Goal: Task Accomplishment & Management: Use online tool/utility

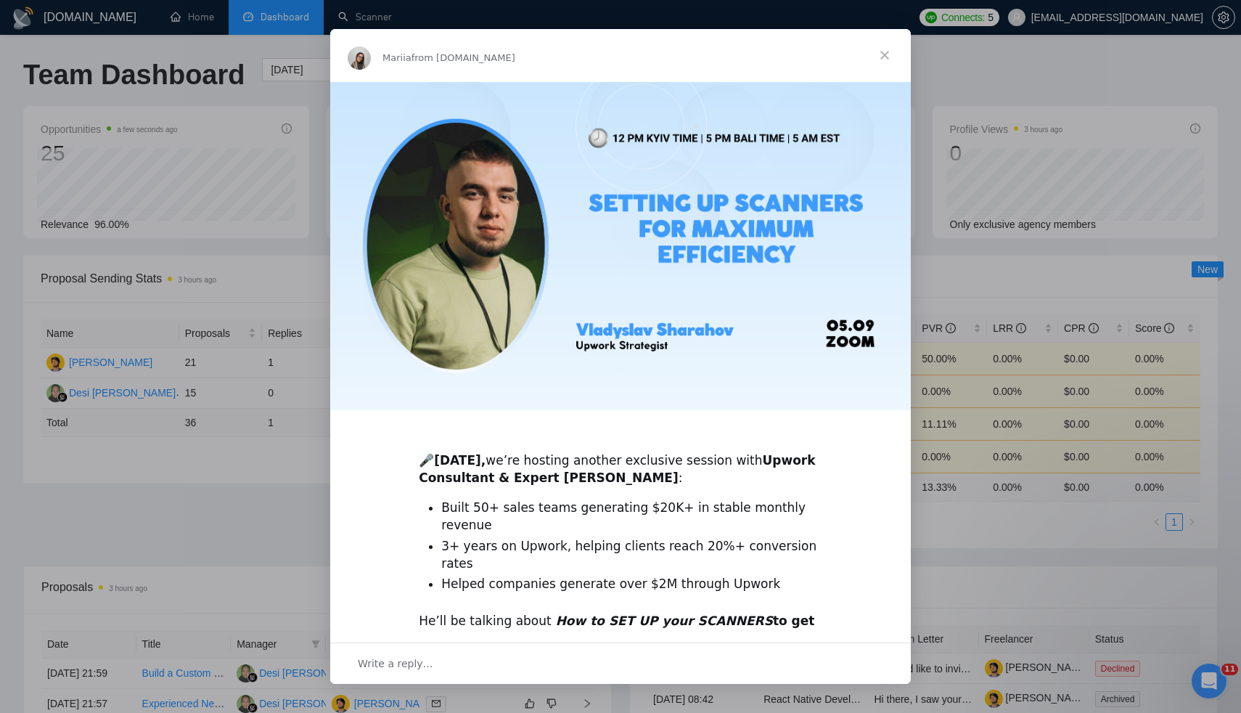
scroll to position [181, 0]
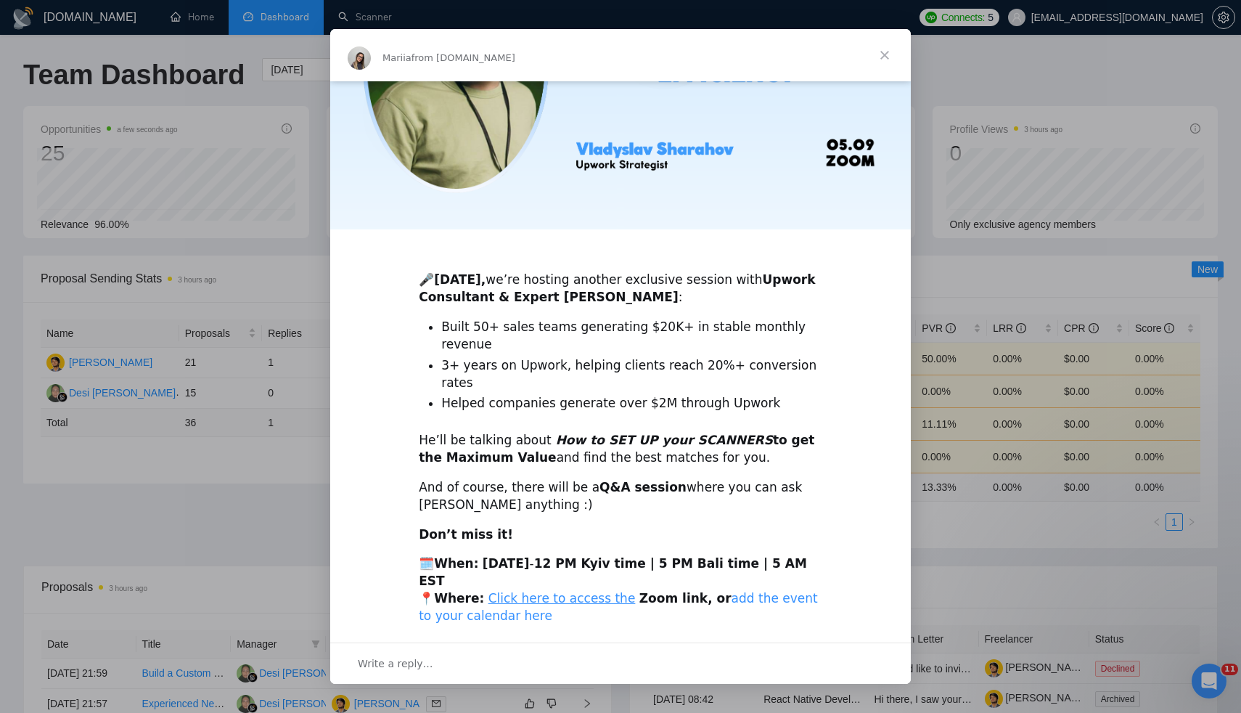
click at [760, 591] on link "add the event to your calendar here" at bounding box center [618, 607] width 399 height 32
click at [895, 59] on span "Close" at bounding box center [885, 55] width 52 height 52
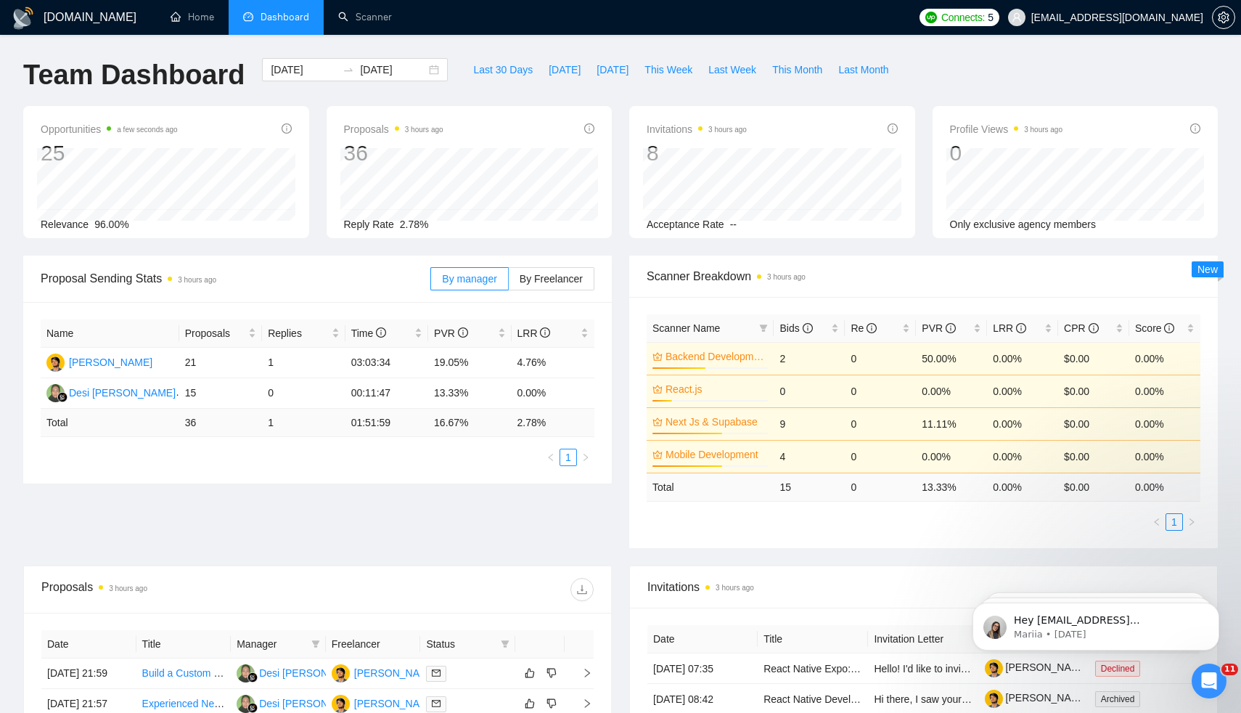
scroll to position [0, 0]
click at [365, 18] on link "Scanner" at bounding box center [365, 17] width 54 height 12
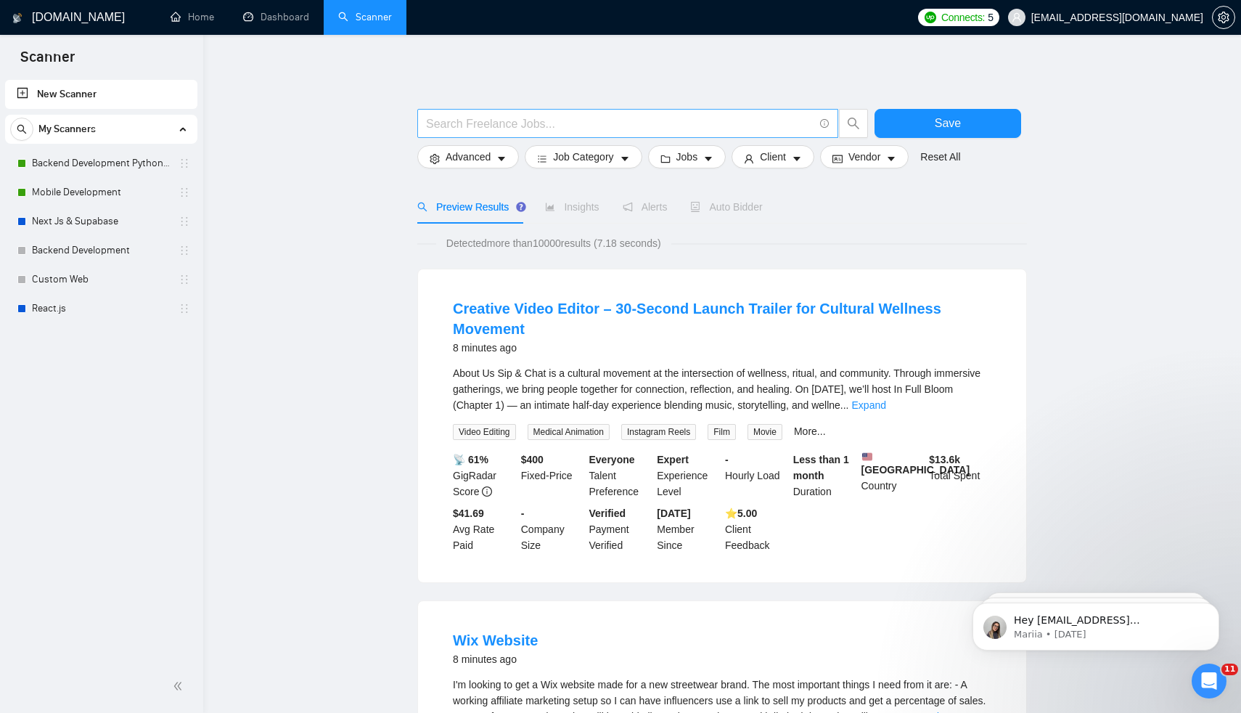
click at [558, 125] on input "text" at bounding box center [620, 124] width 388 height 18
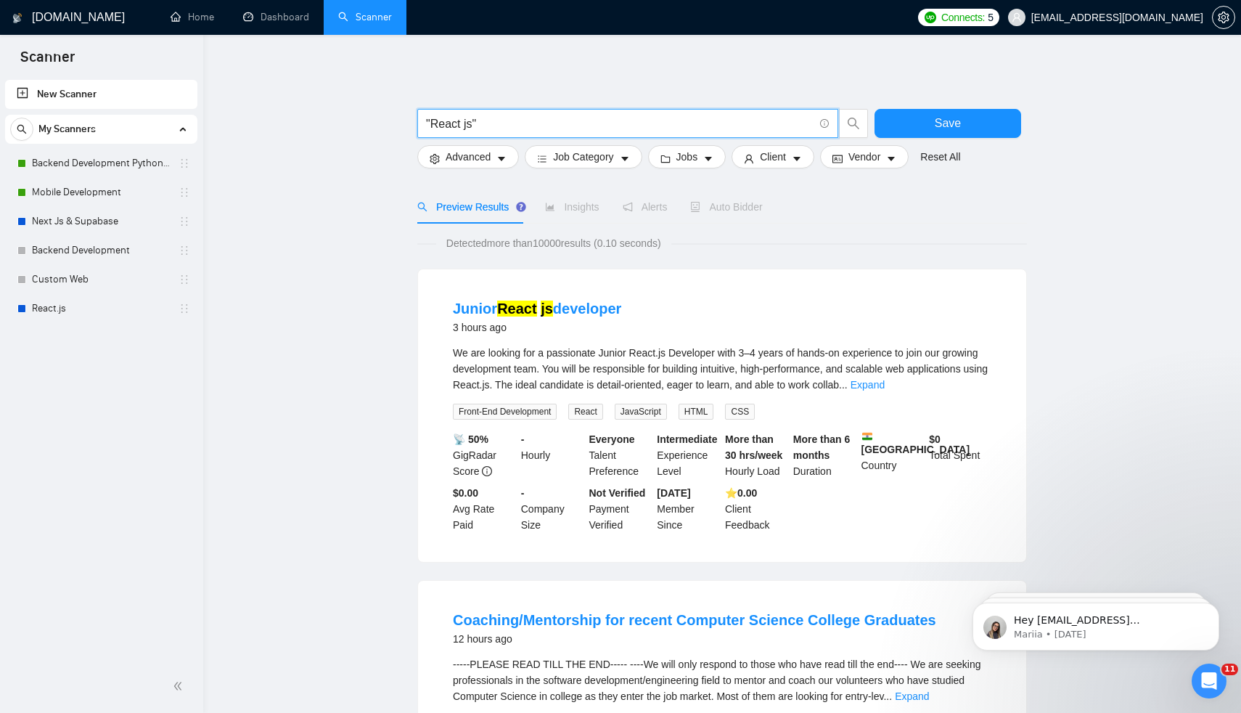
click at [537, 123] on input ""React js"" at bounding box center [620, 124] width 388 height 18
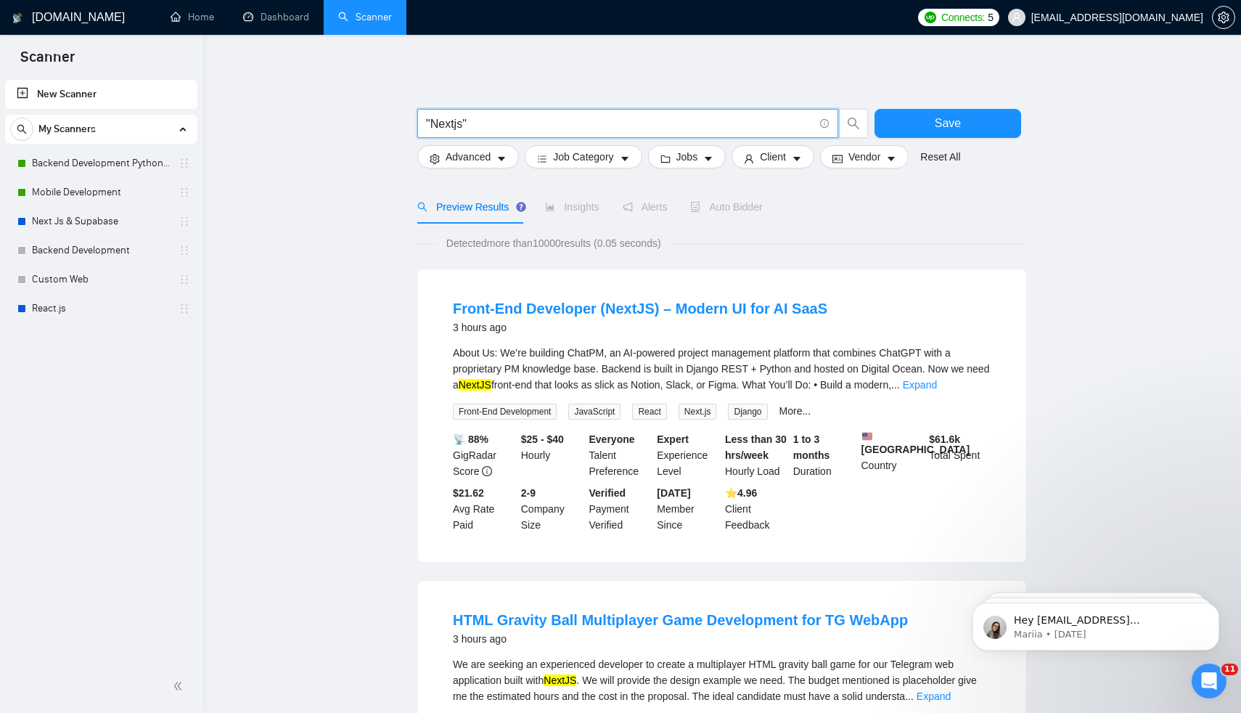
click at [467, 124] on input ""Nextjs"" at bounding box center [620, 124] width 388 height 18
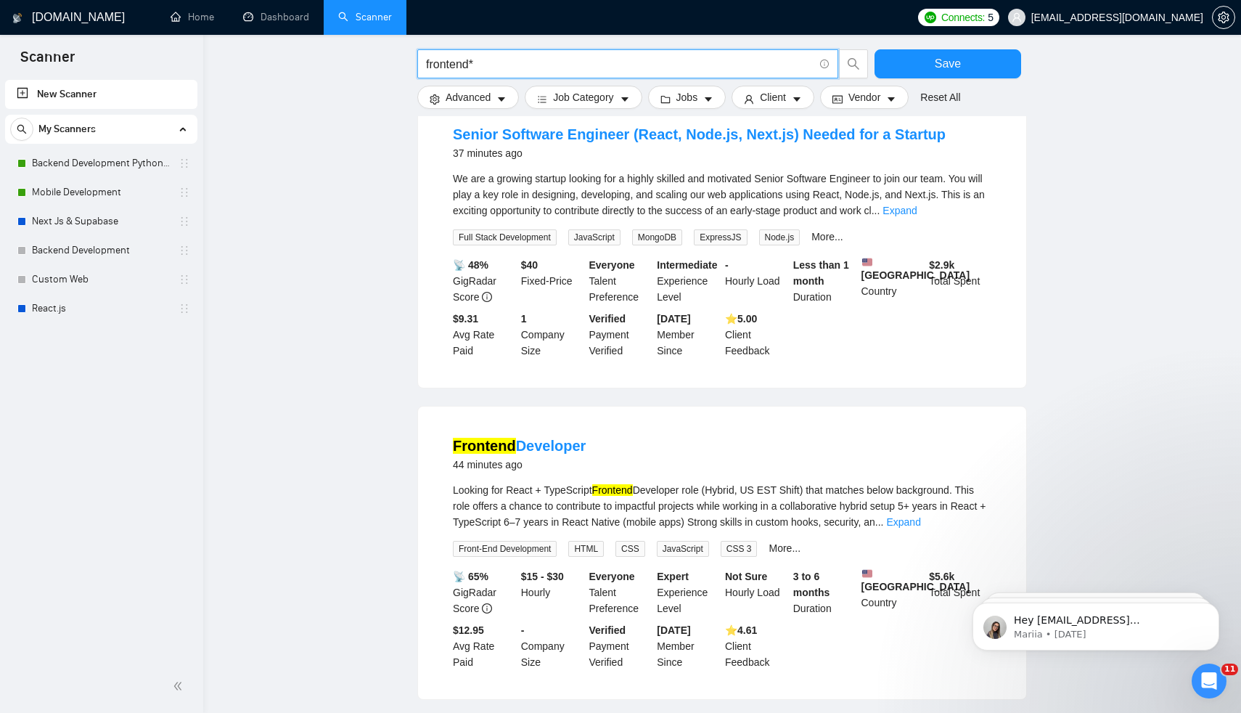
scroll to position [1321, 0]
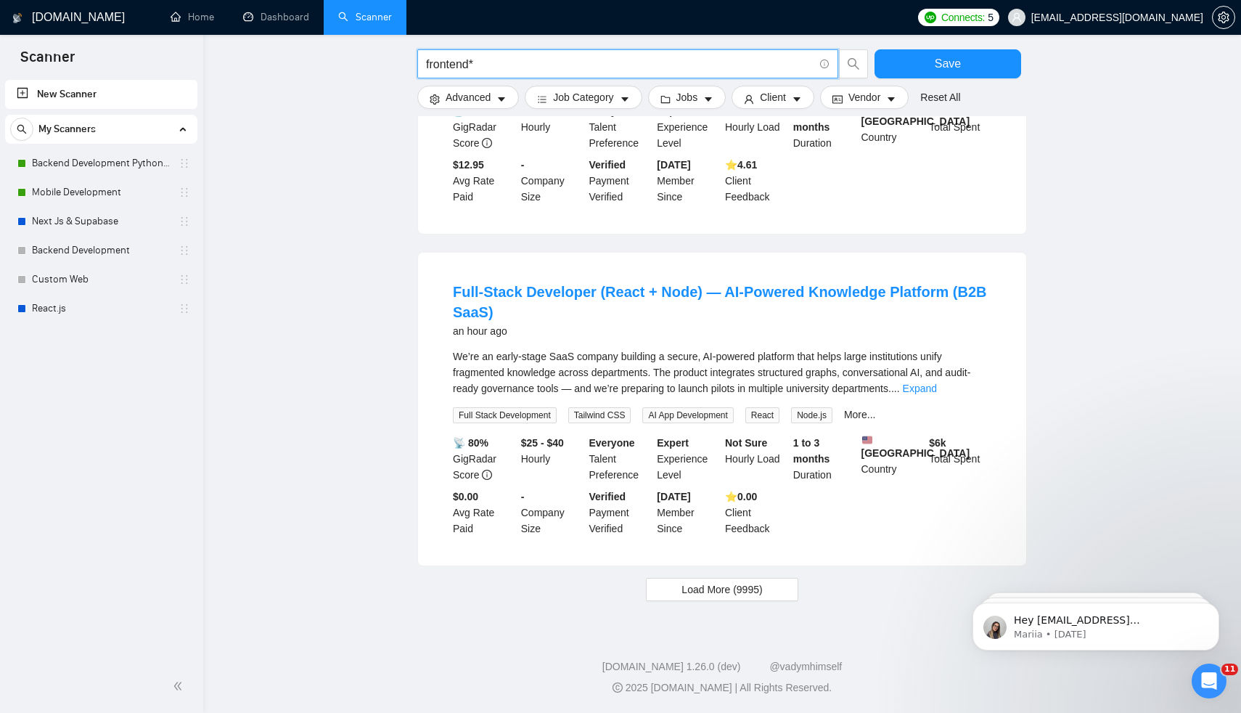
type input "frontend*"
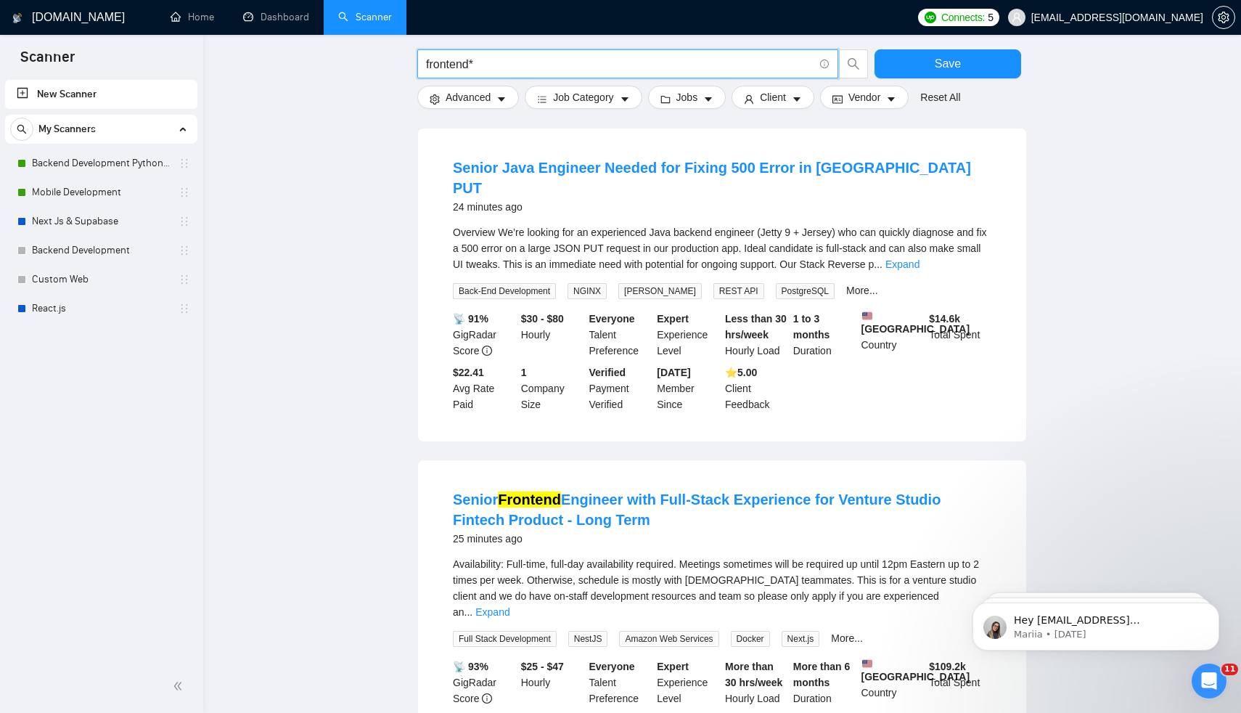
scroll to position [102, 0]
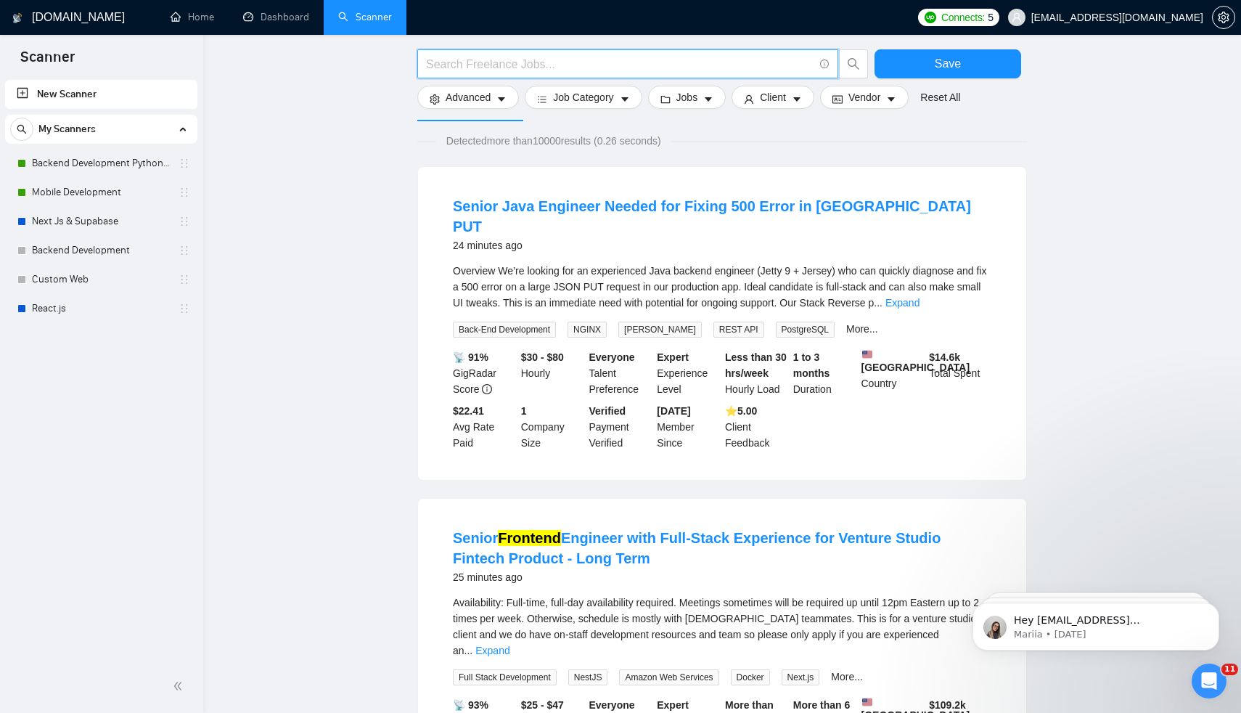
type input """
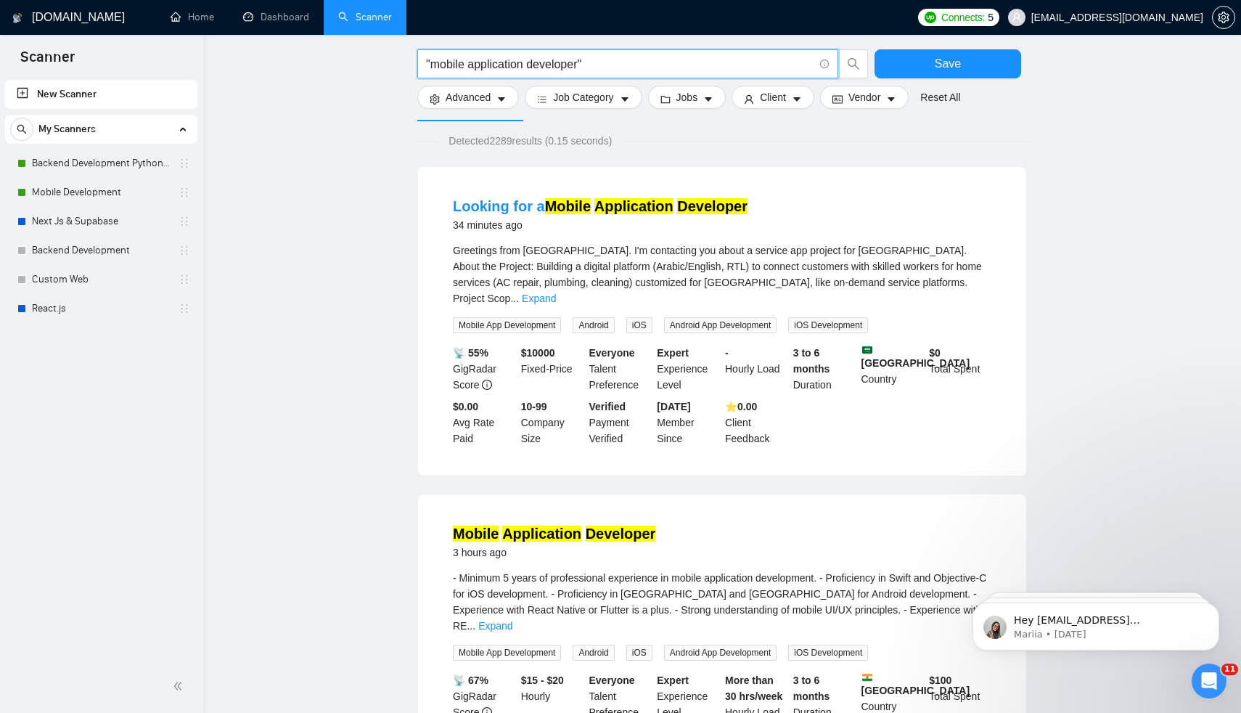
click at [506, 145] on span "Detected 2289 results (0.15 seconds)" at bounding box center [530, 141] width 184 height 16
copy span "2289"
click at [509, 63] on input ""mobile application developer"" at bounding box center [620, 64] width 388 height 18
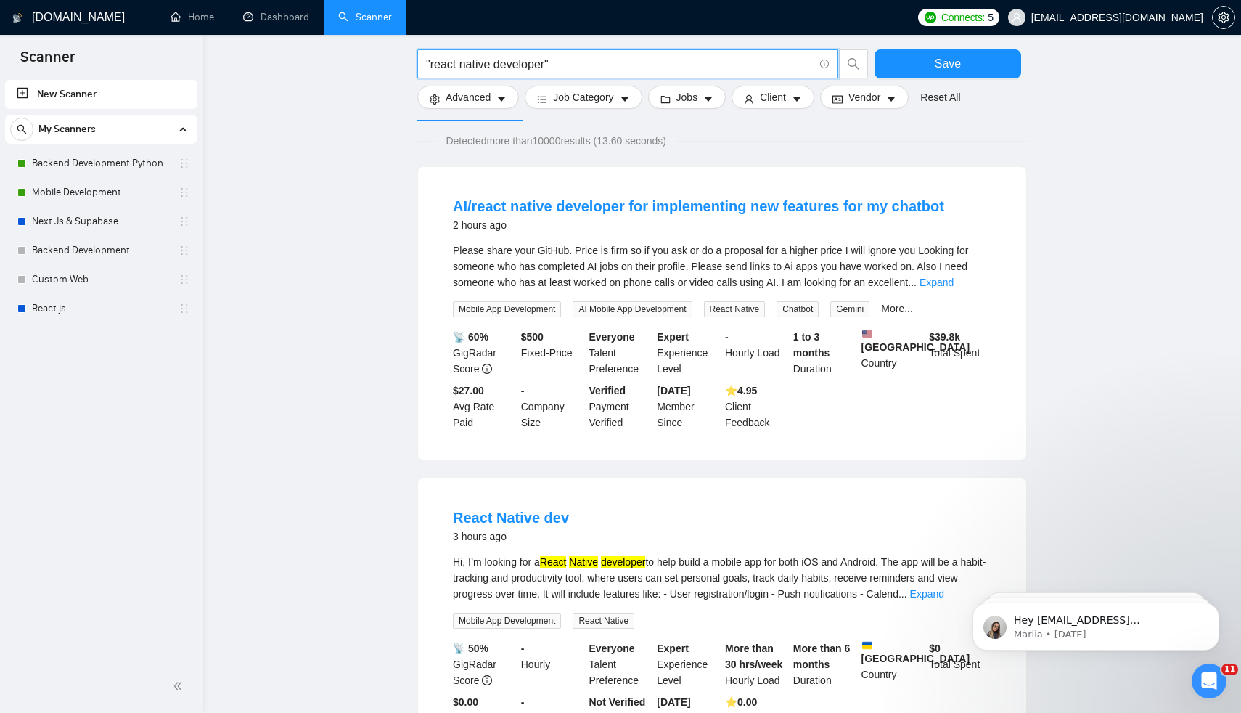
click at [551, 65] on input ""react native developer"" at bounding box center [620, 64] width 388 height 18
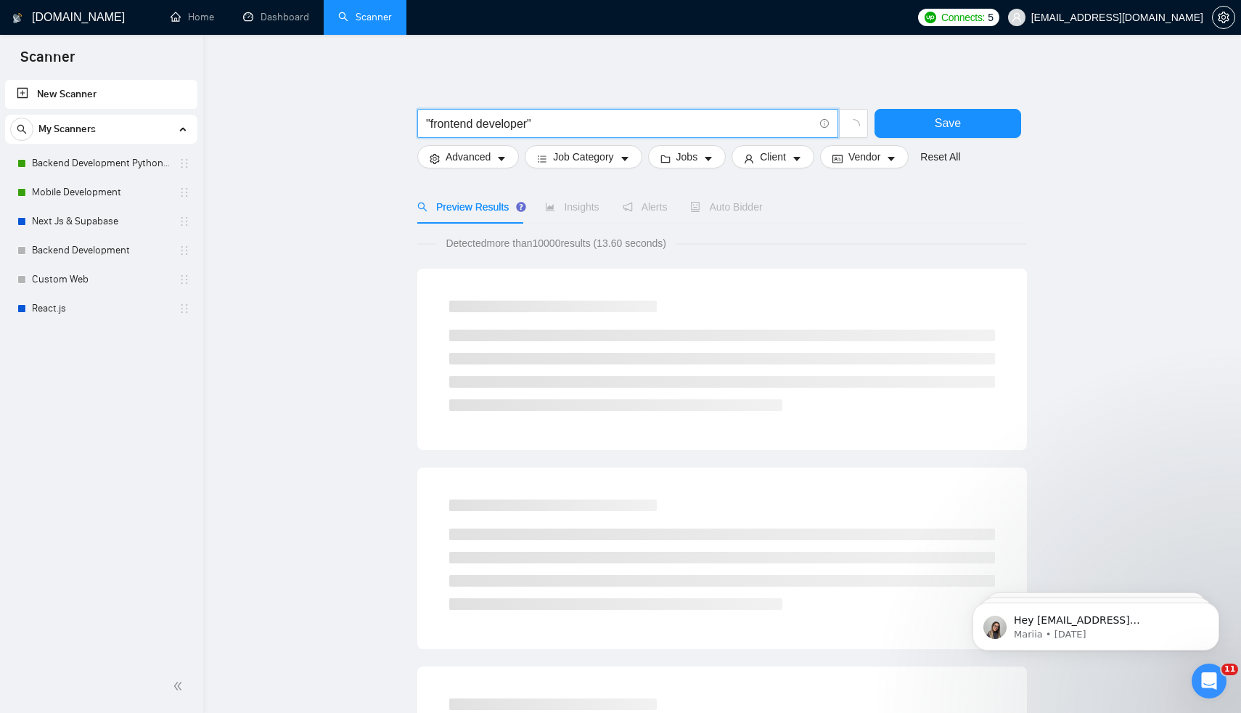
type input ""frontend developer""
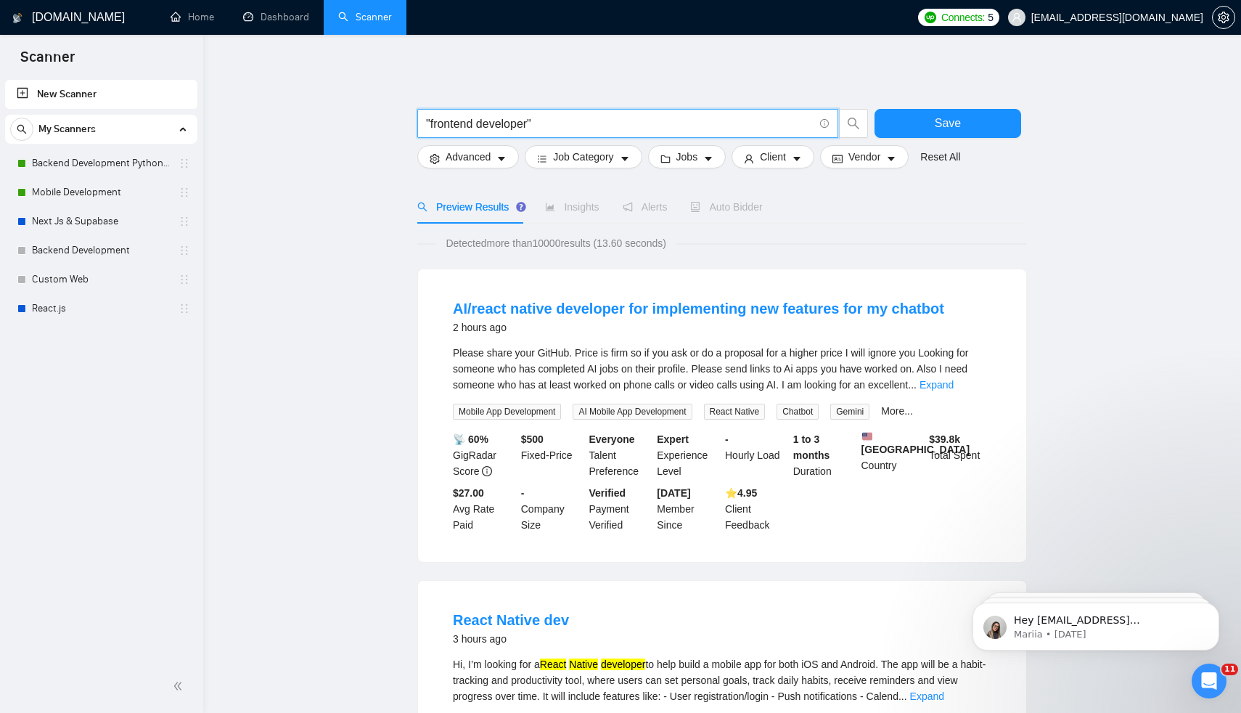
click at [589, 115] on input ""frontend developer"" at bounding box center [620, 124] width 388 height 18
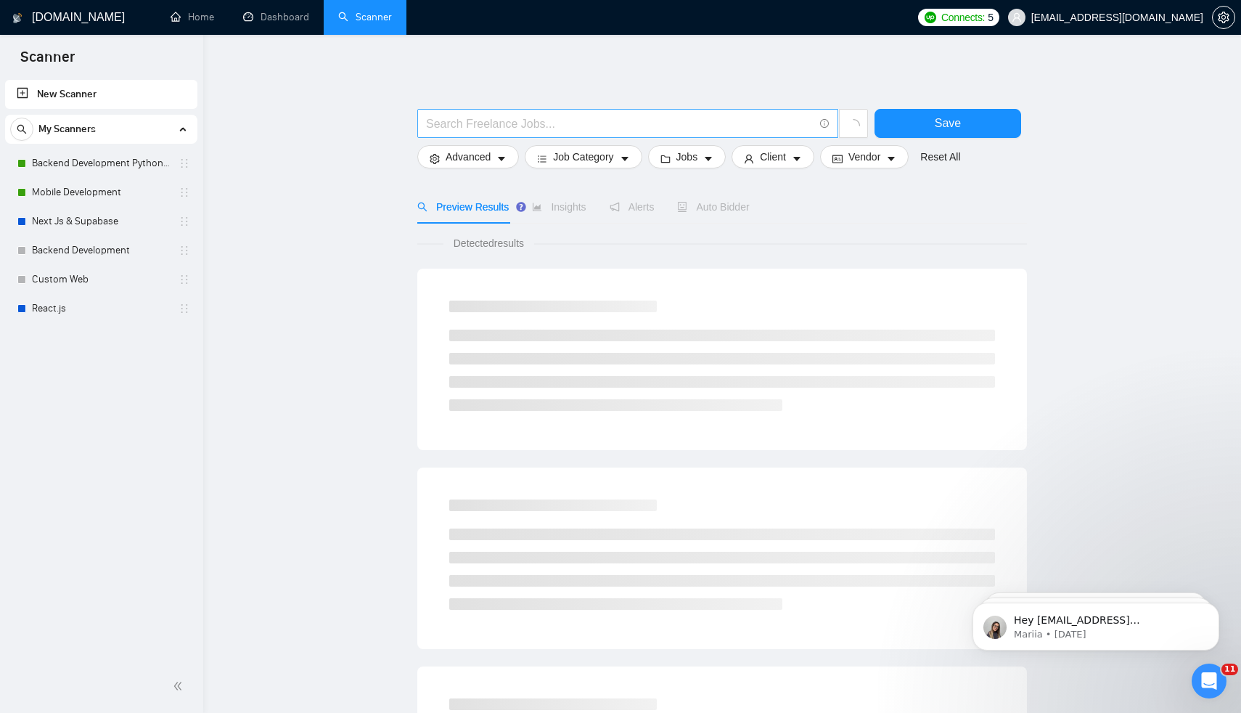
click at [525, 125] on input "text" at bounding box center [620, 124] width 388 height 18
paste input "Frontend Developer"
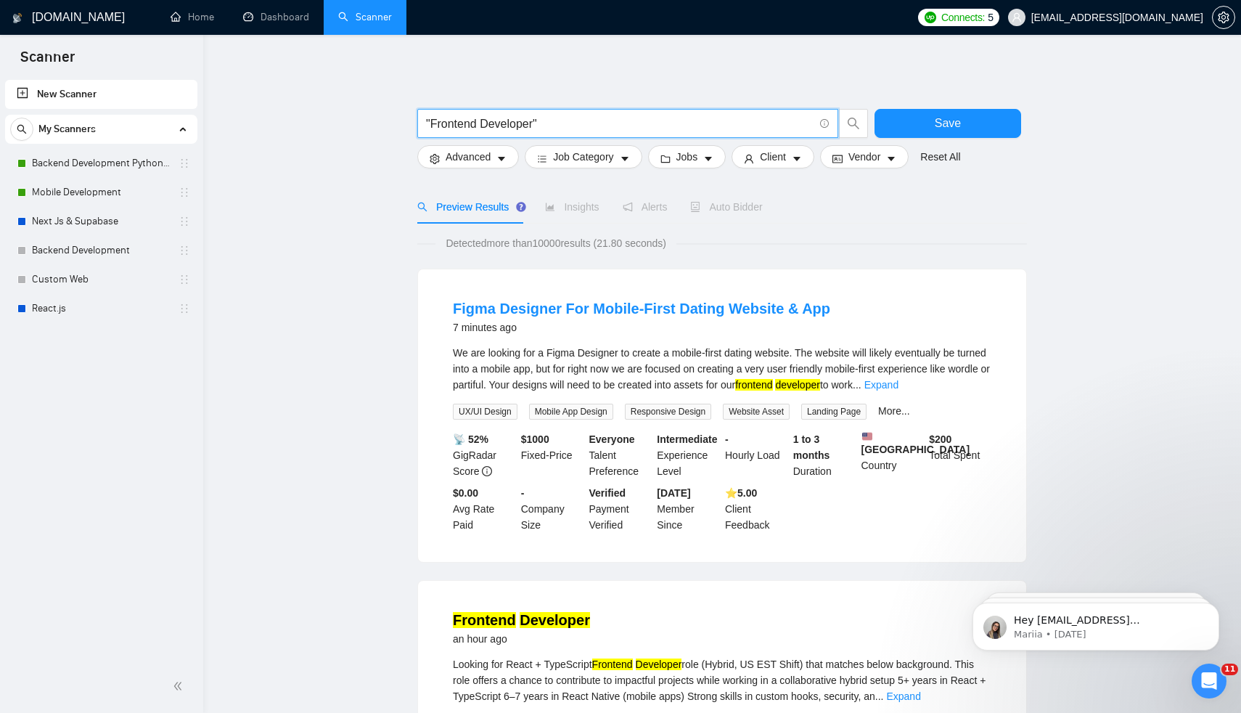
click at [428, 124] on input ""Frontend Developer"" at bounding box center [620, 124] width 388 height 18
click at [460, 123] on input ""Frontend Developer"" at bounding box center [620, 124] width 388 height 18
click at [712, 107] on div at bounding box center [722, 101] width 610 height 15
click at [461, 120] on input ""Frontend Developer"" at bounding box center [620, 124] width 388 height 18
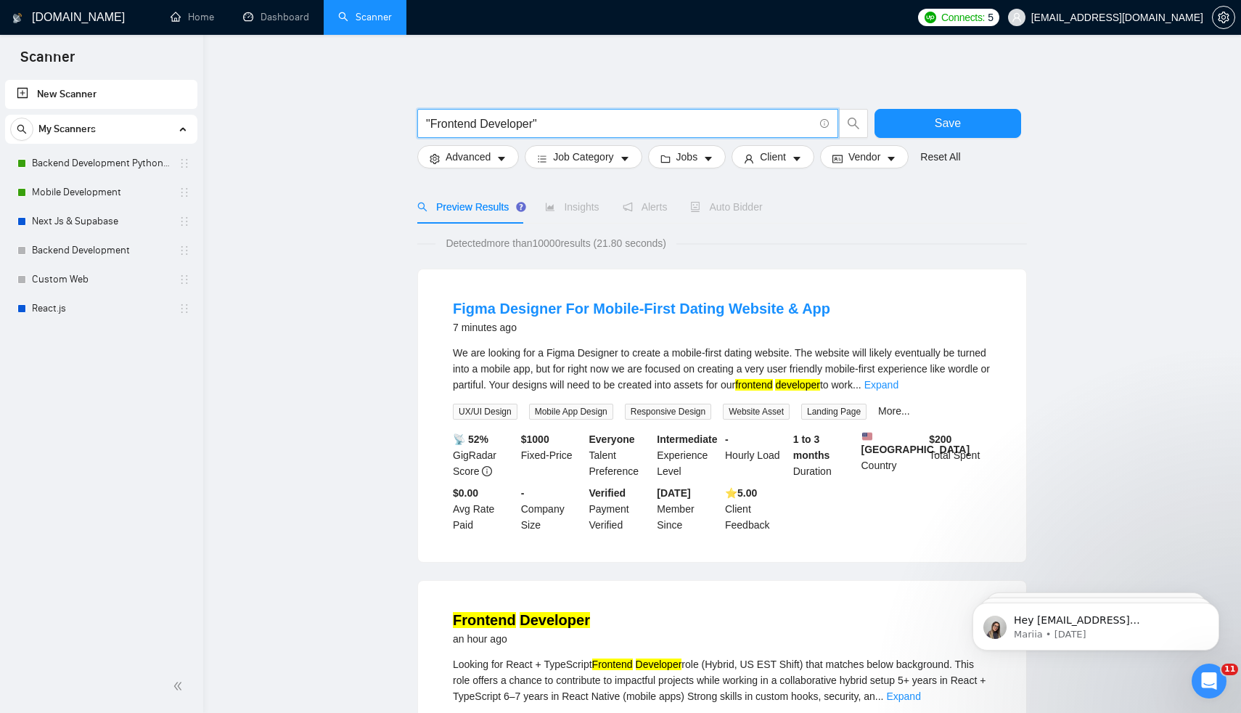
click at [461, 120] on input ""Frontend Developer"" at bounding box center [620, 124] width 388 height 18
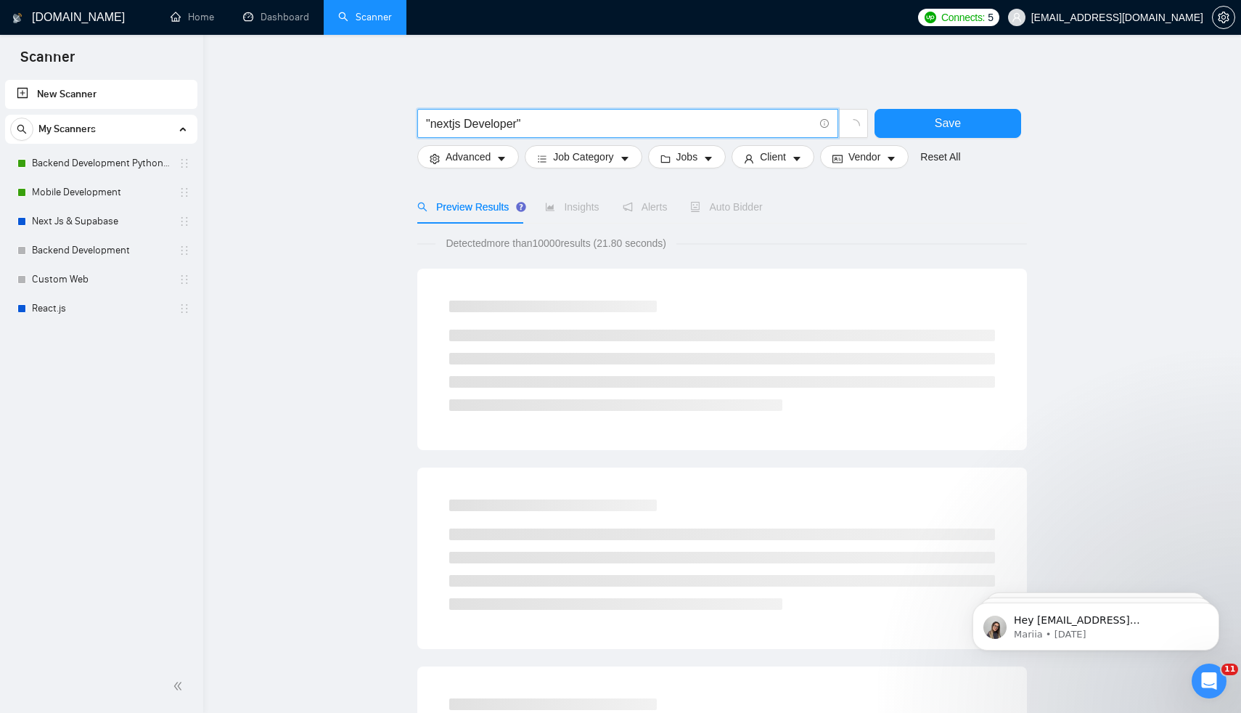
click at [475, 127] on input ""nextjs Developer"" at bounding box center [620, 124] width 388 height 18
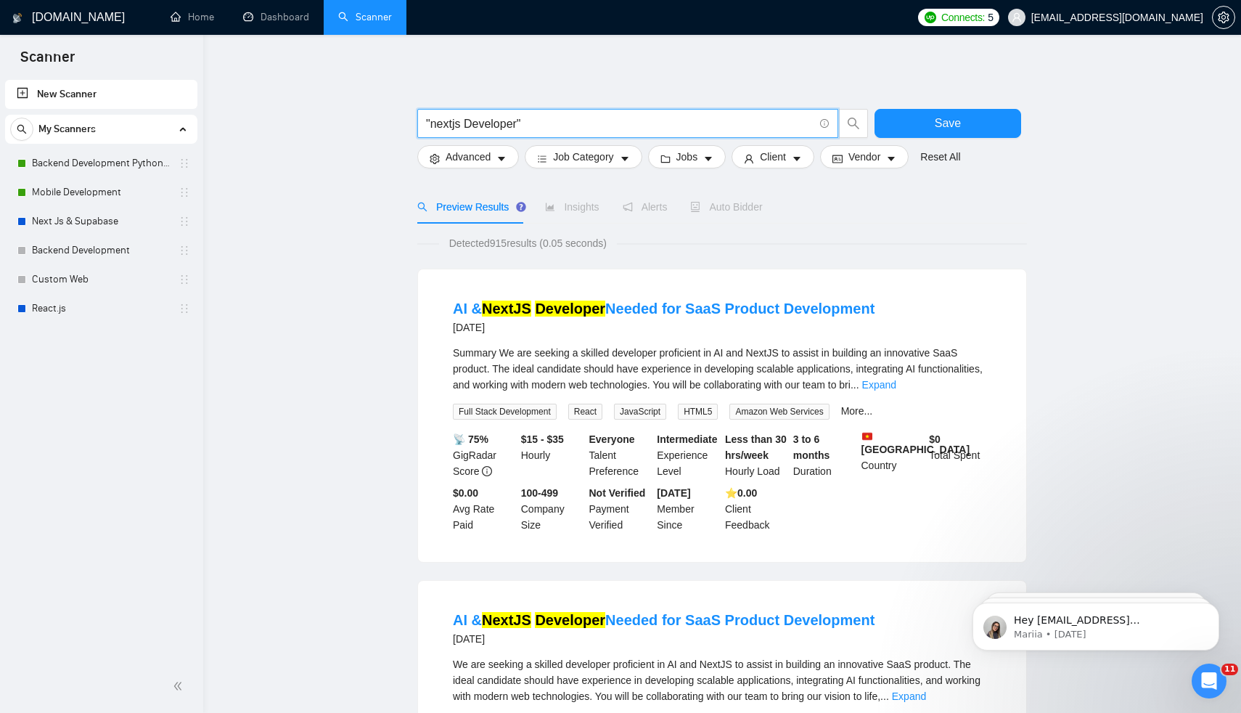
click at [430, 126] on input ""nextjs Developer"" at bounding box center [620, 124] width 388 height 18
click at [457, 127] on input ""nextjs Developer"" at bounding box center [620, 124] width 388 height 18
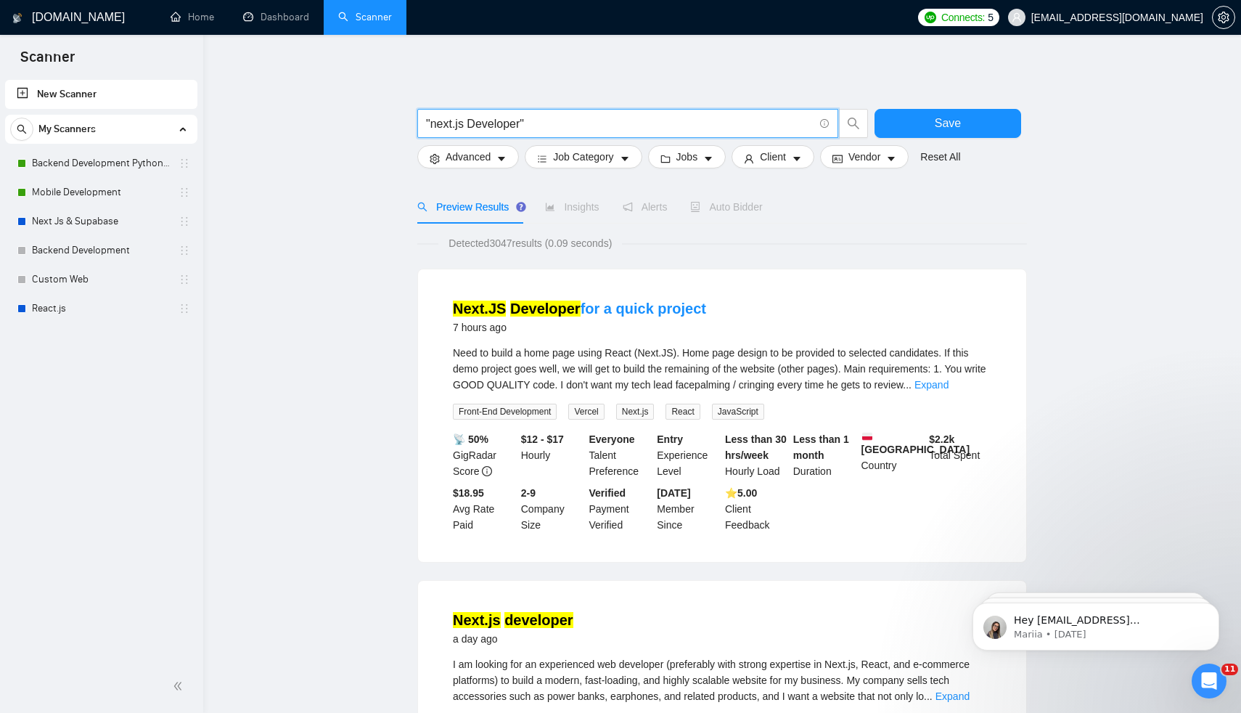
type input ""next.js Developer""
click at [75, 206] on link "Mobile Development" at bounding box center [101, 192] width 138 height 29
click at [564, 126] on input ""next.js Developer"" at bounding box center [620, 124] width 388 height 18
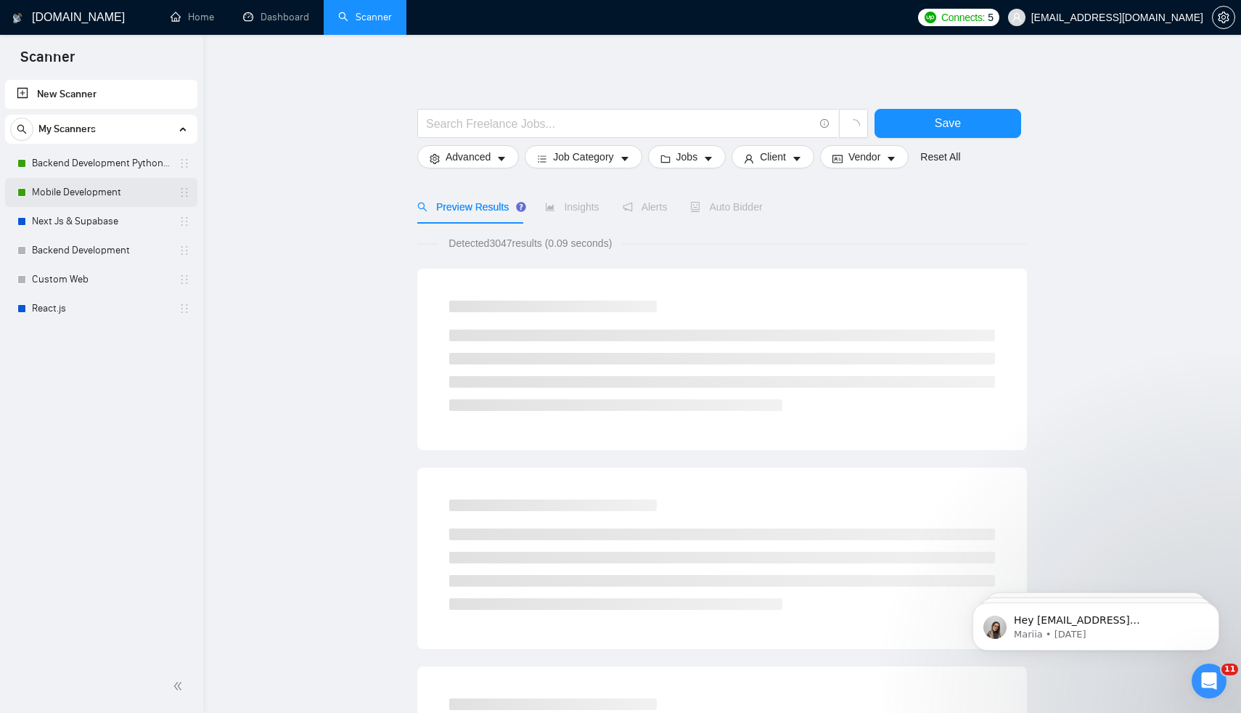
click at [85, 192] on link "Mobile Development" at bounding box center [101, 192] width 138 height 29
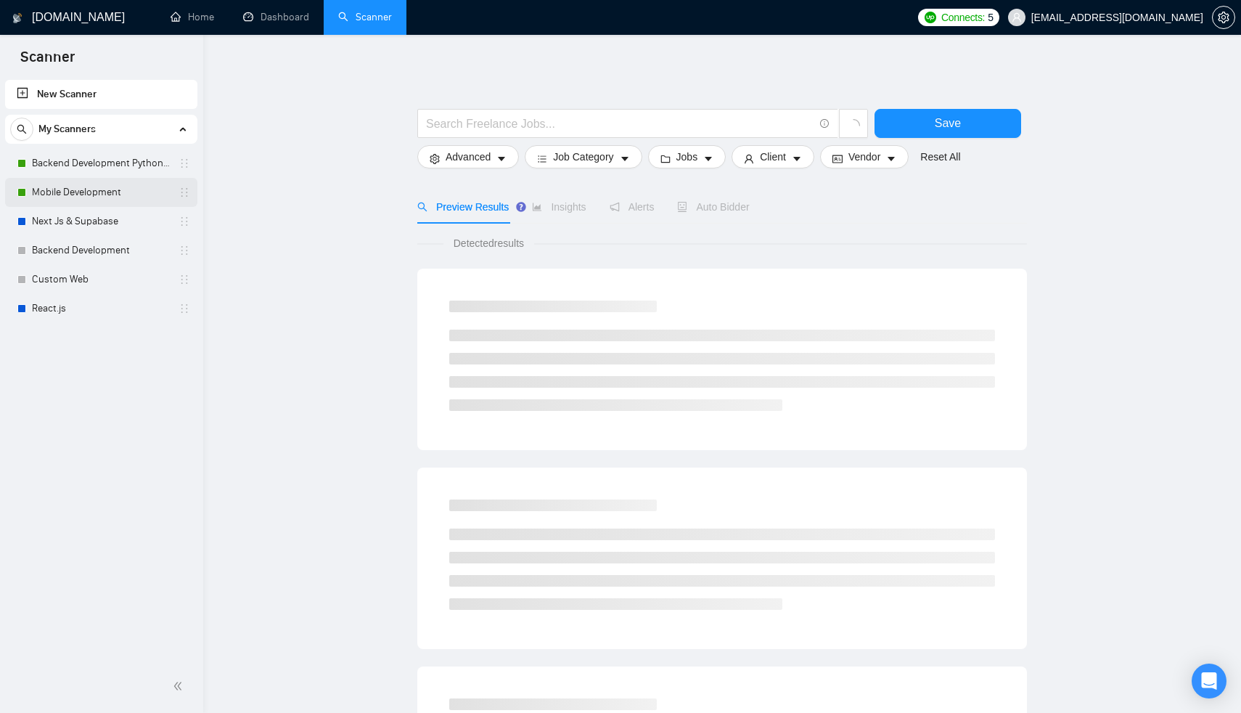
click at [73, 192] on link "Mobile Development" at bounding box center [101, 192] width 138 height 29
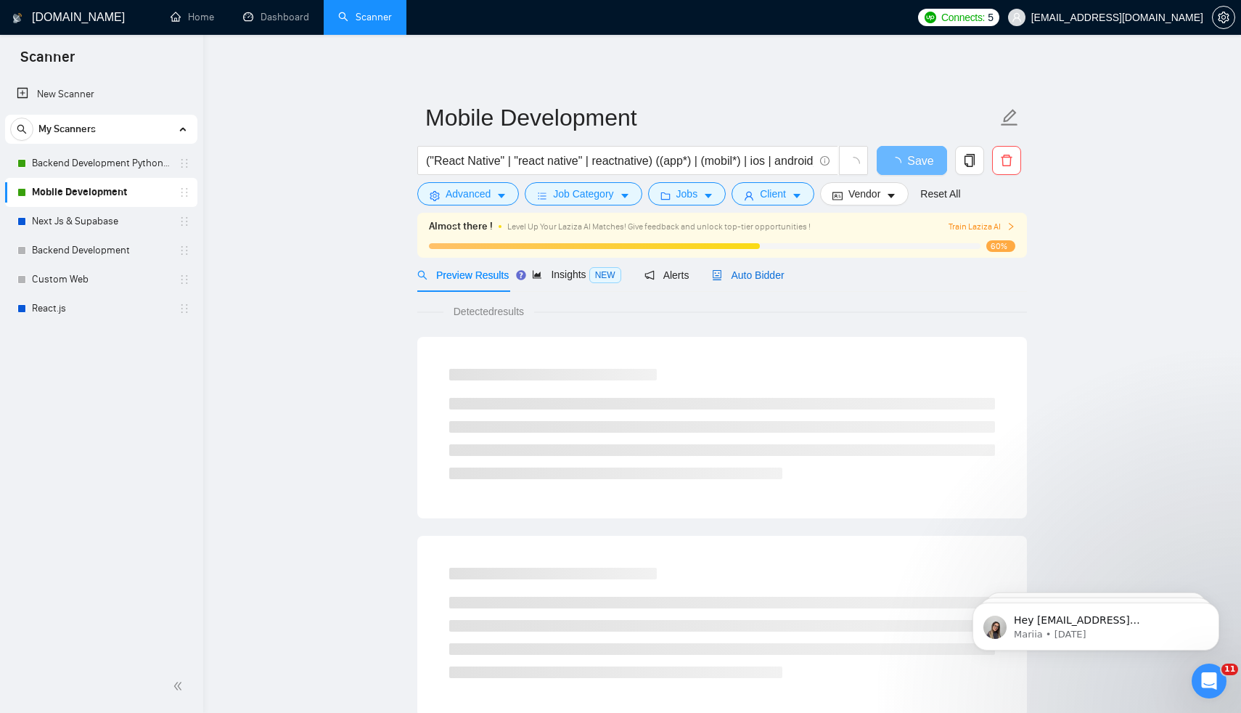
click at [752, 275] on span "Auto Bidder" at bounding box center [748, 275] width 72 height 12
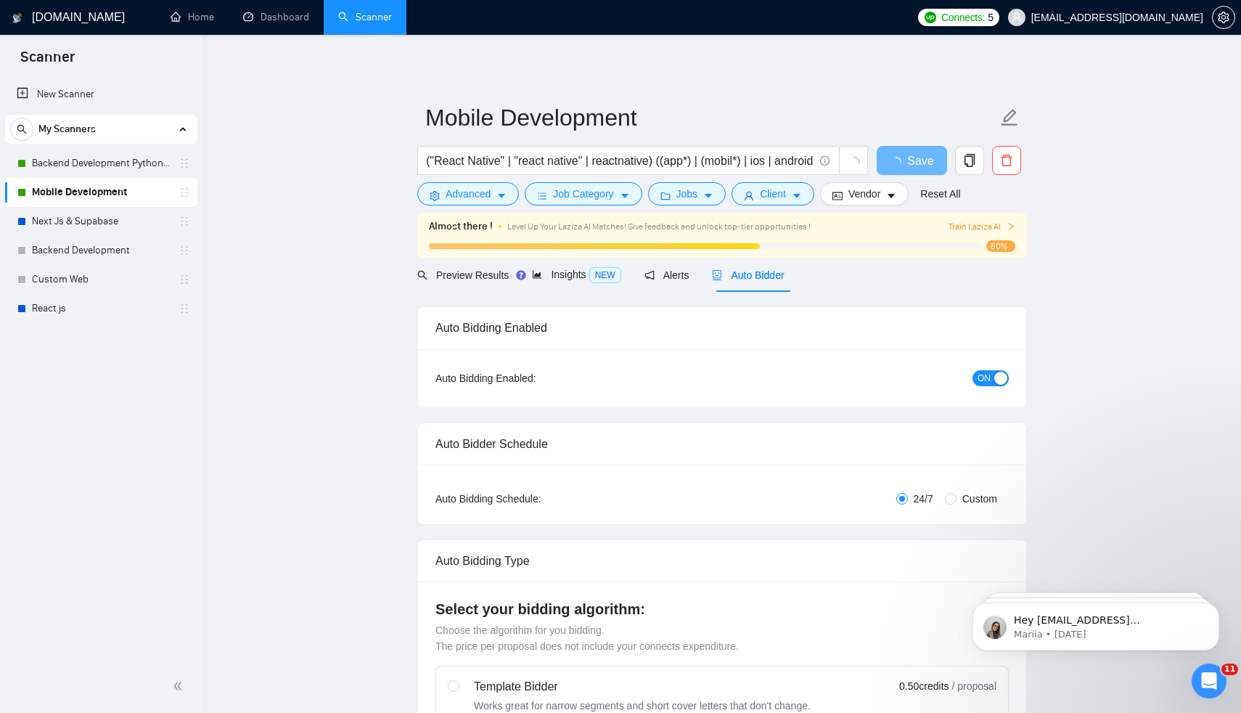
radio input "false"
radio input "true"
checkbox input "true"
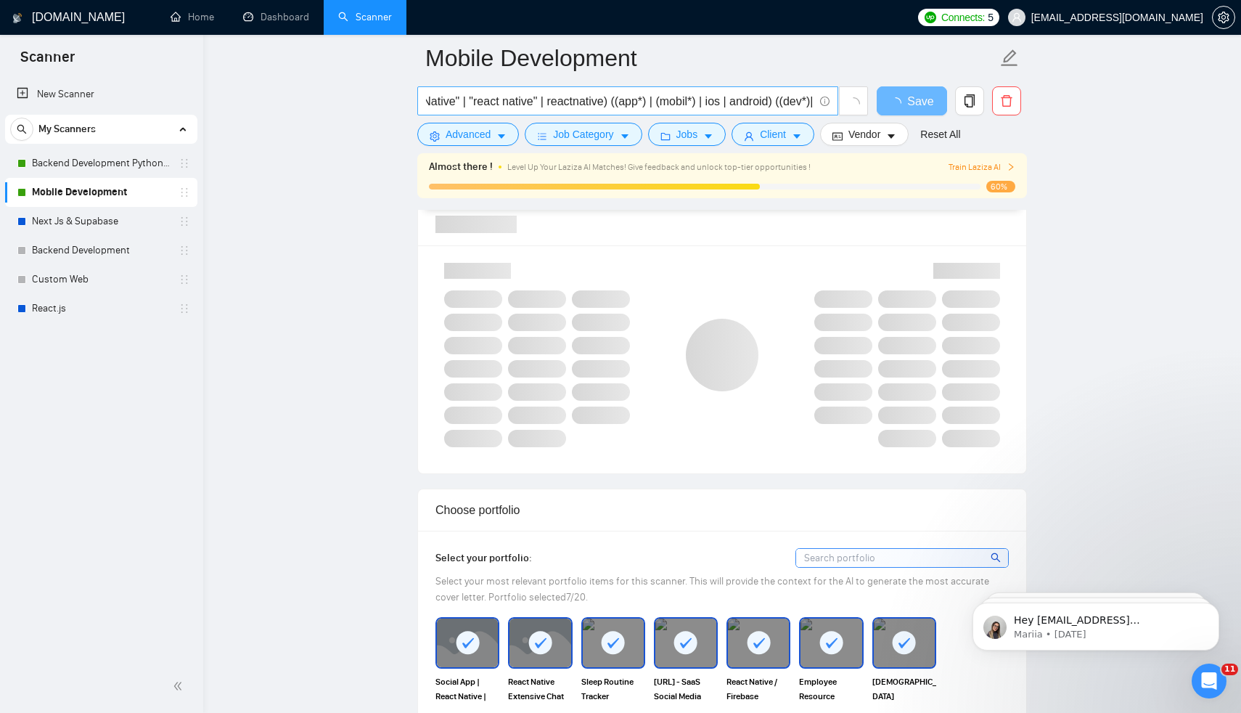
scroll to position [0, 46]
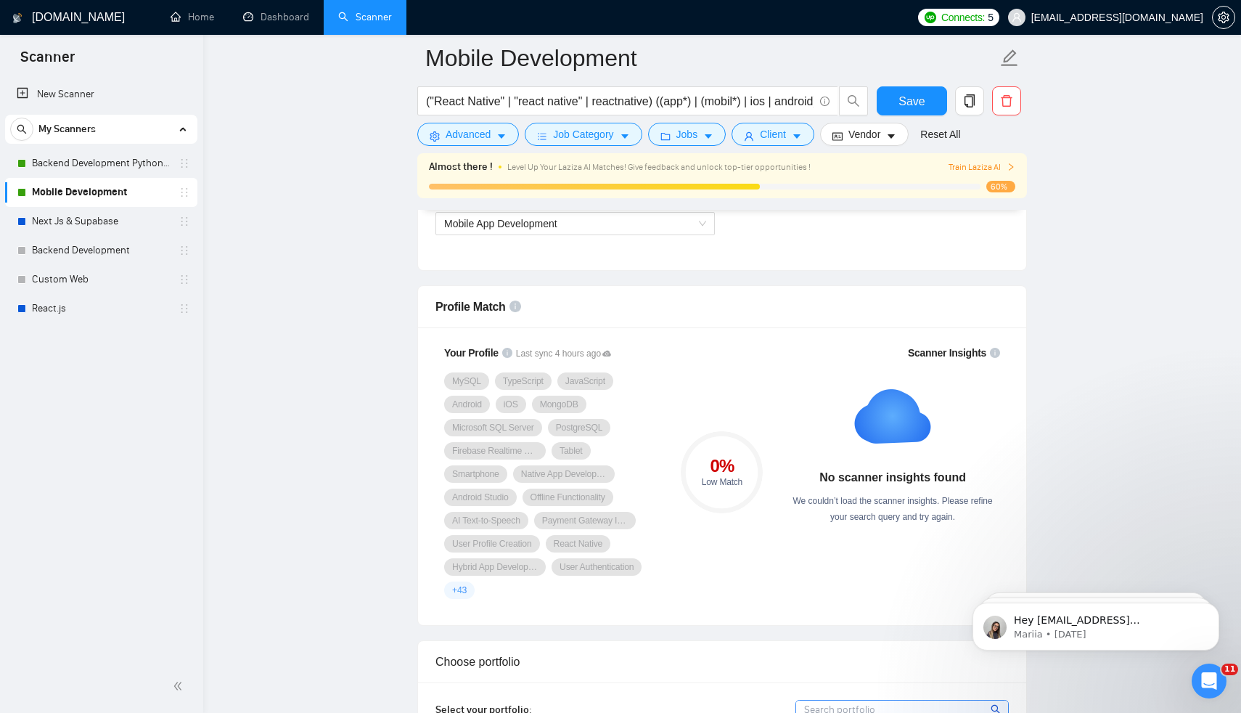
scroll to position [1085, 0]
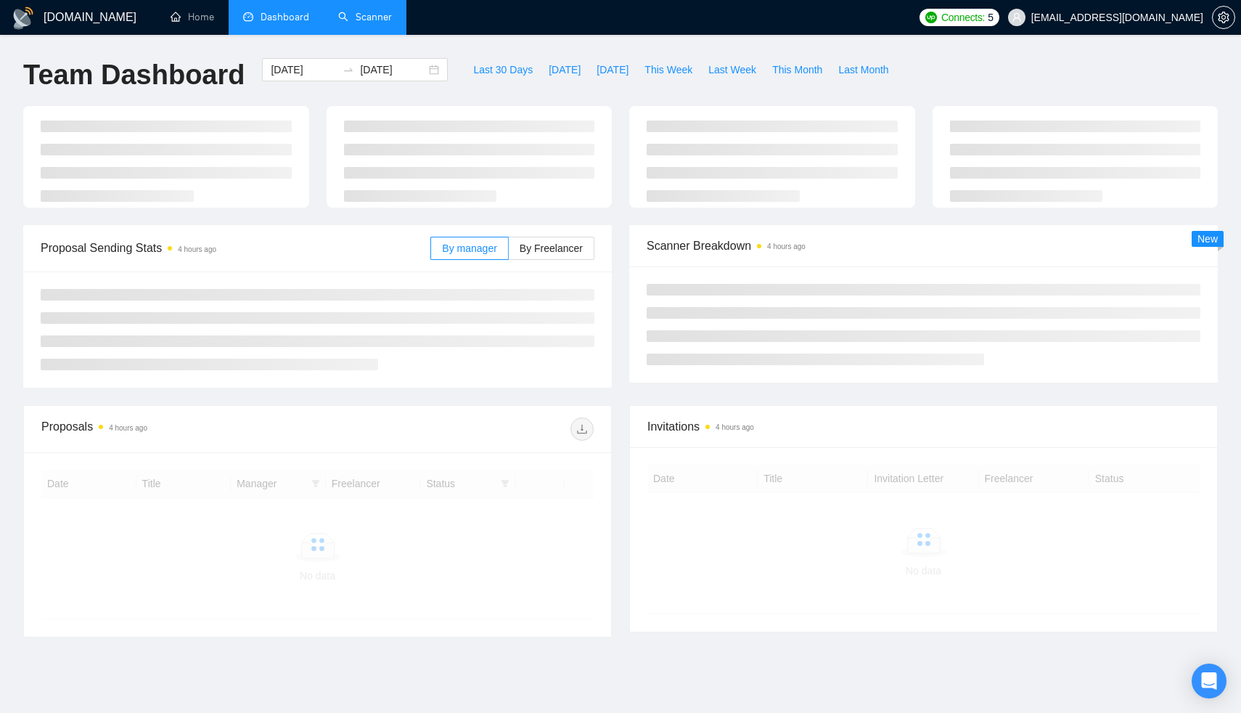
click at [369, 23] on link "Scanner" at bounding box center [365, 17] width 54 height 12
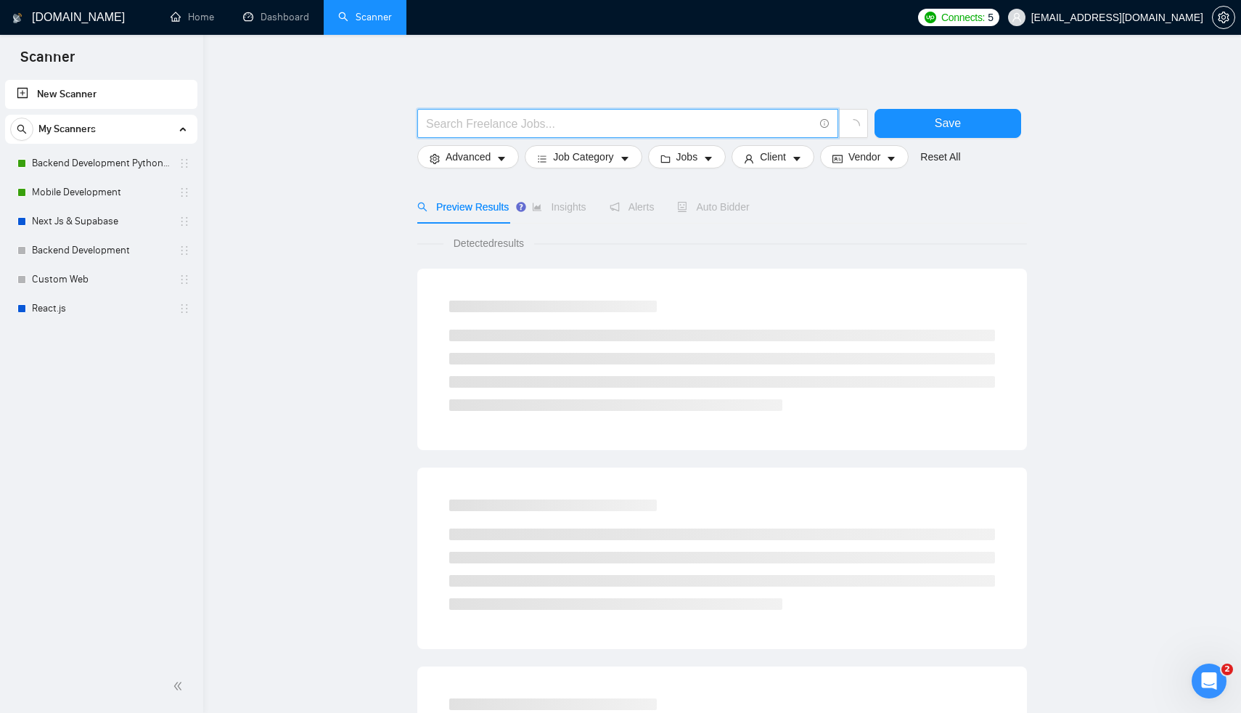
click at [531, 115] on input "text" at bounding box center [620, 124] width 388 height 18
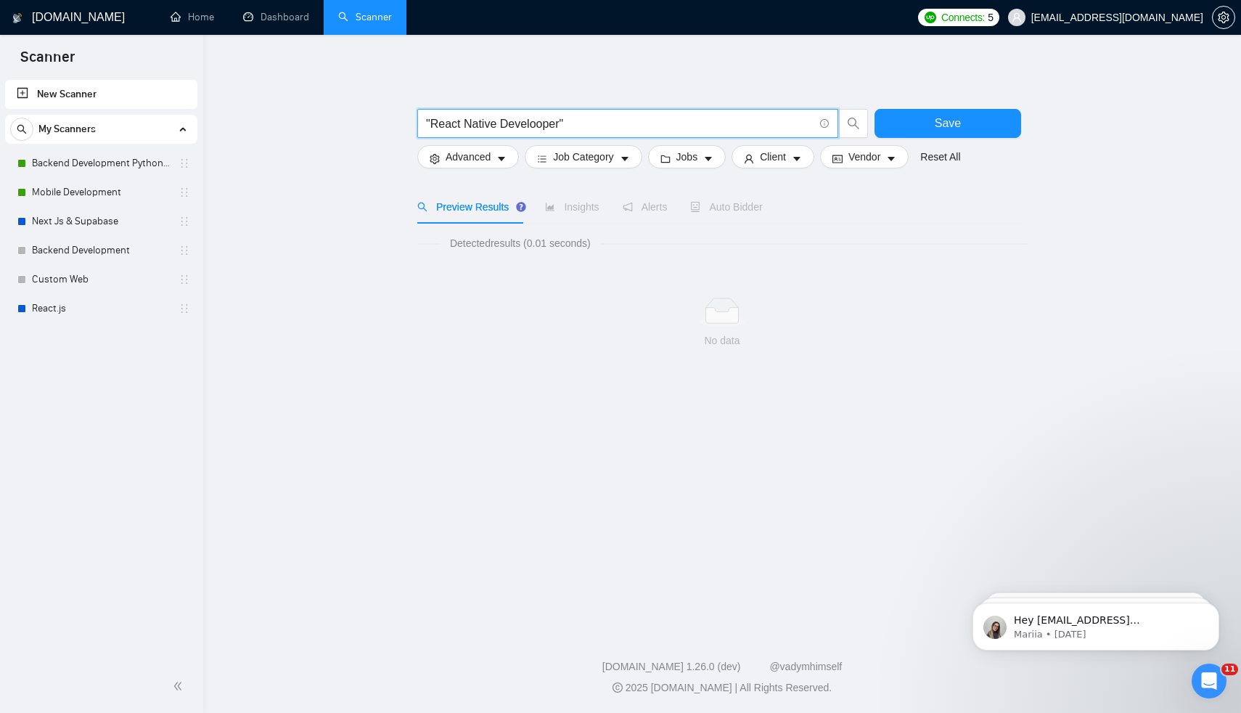
click at [719, 121] on input ""React Native Develooper"" at bounding box center [620, 124] width 388 height 18
type input ""React Native Develooper""
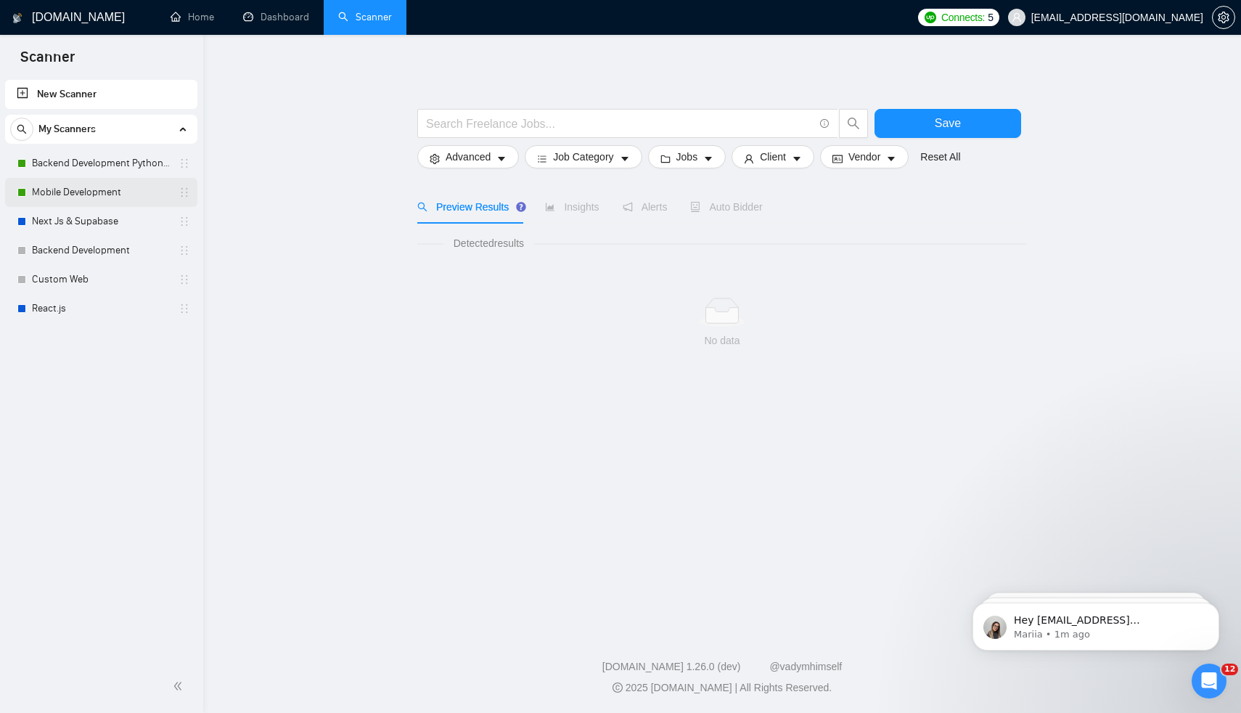
click at [64, 194] on link "Mobile Development" at bounding box center [101, 192] width 138 height 29
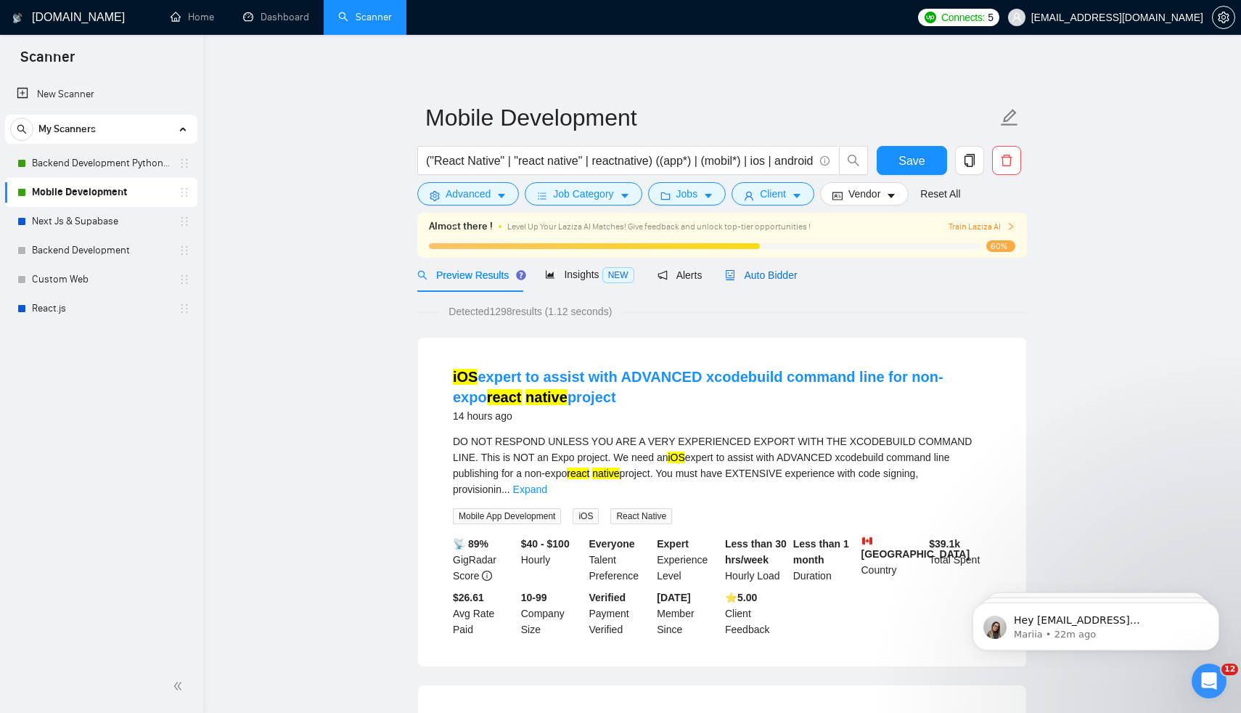
click at [774, 272] on span "Auto Bidder" at bounding box center [761, 275] width 72 height 12
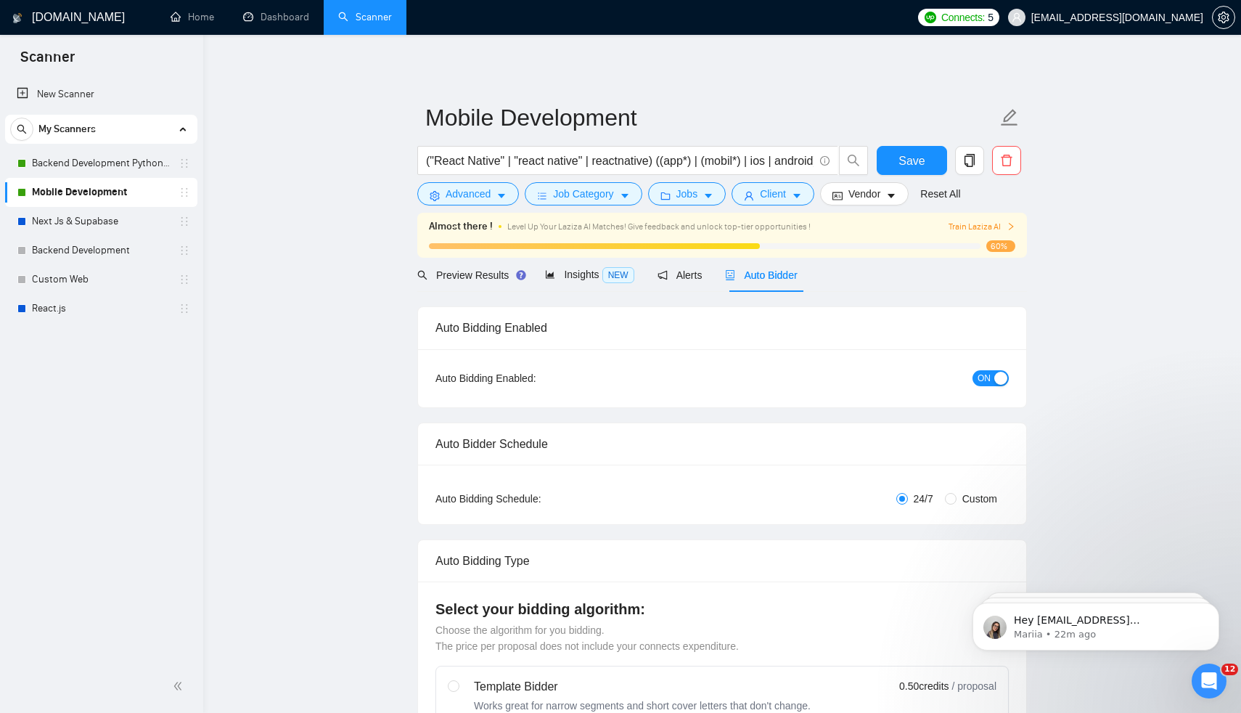
radio input "false"
radio input "true"
checkbox input "true"
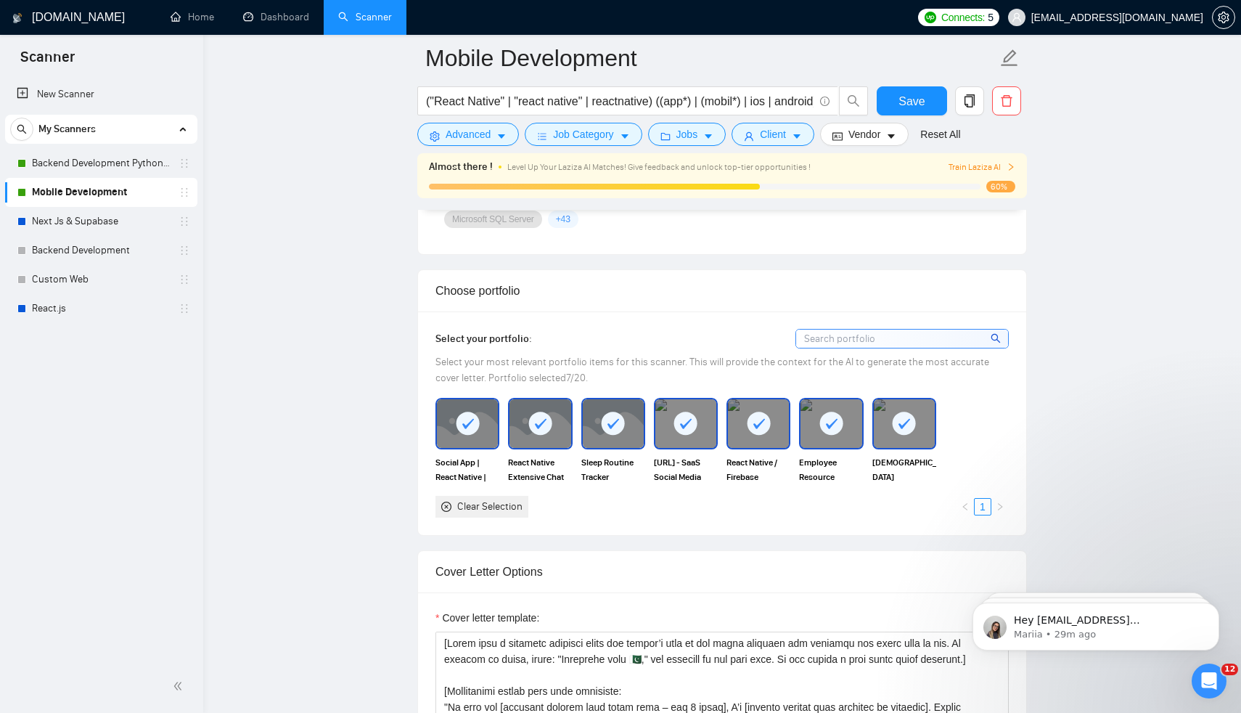
scroll to position [1403, 0]
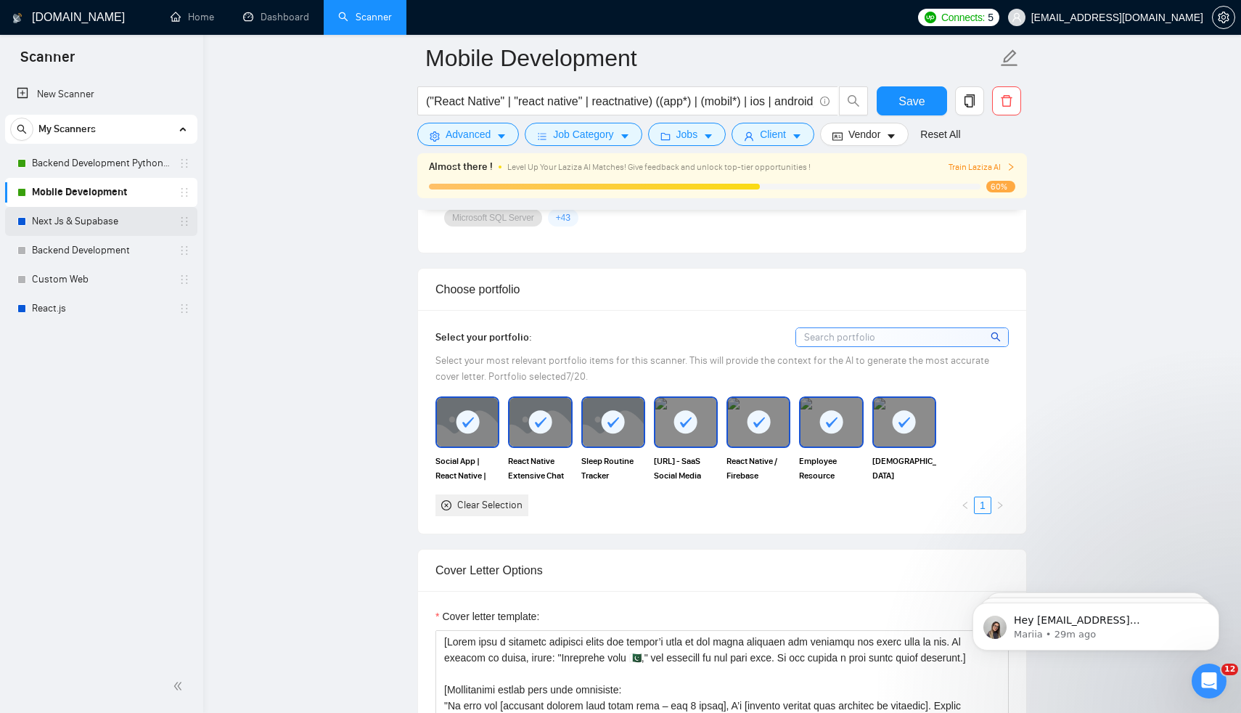
click at [89, 219] on link "Next Js & Supabase" at bounding box center [101, 221] width 138 height 29
